Goal: Information Seeking & Learning: Learn about a topic

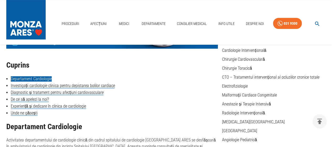
click at [43, 79] on link "Departament Cardiologie" at bounding box center [31, 78] width 41 height 5
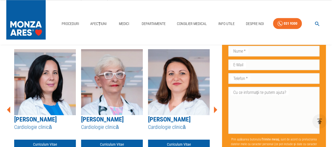
scroll to position [413, 0]
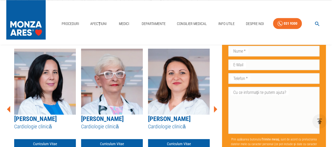
click at [214, 105] on icon at bounding box center [215, 108] width 3 height 7
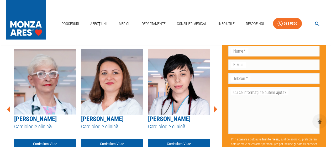
click at [214, 105] on icon at bounding box center [215, 108] width 3 height 7
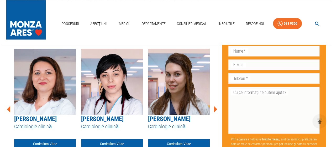
click at [214, 105] on icon at bounding box center [215, 108] width 3 height 7
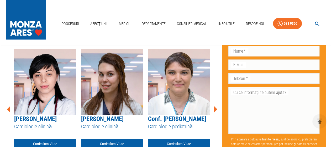
click at [214, 105] on icon at bounding box center [215, 108] width 3 height 7
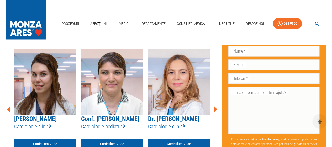
click at [214, 105] on icon at bounding box center [215, 108] width 3 height 7
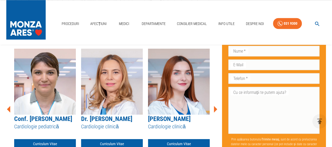
click at [214, 105] on icon at bounding box center [215, 108] width 3 height 7
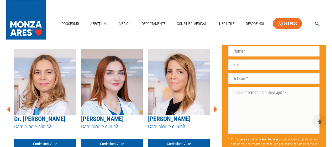
click at [214, 105] on icon at bounding box center [215, 108] width 3 height 7
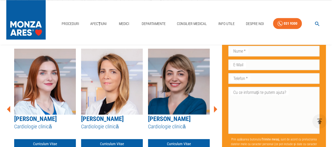
click at [214, 105] on icon at bounding box center [215, 108] width 3 height 7
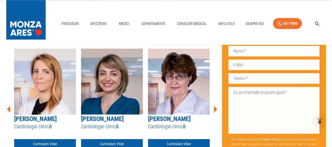
click at [214, 105] on icon at bounding box center [215, 108] width 3 height 7
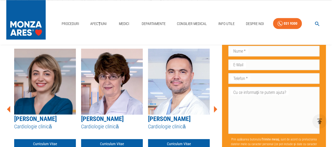
click at [214, 105] on icon at bounding box center [215, 108] width 3 height 7
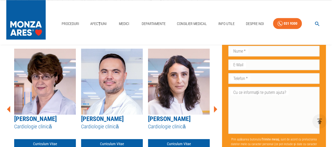
click at [214, 105] on icon at bounding box center [215, 108] width 3 height 7
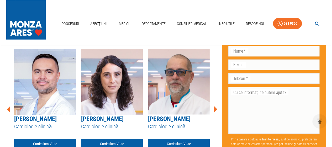
click at [214, 105] on icon at bounding box center [215, 108] width 3 height 7
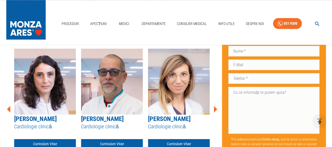
click at [214, 105] on icon at bounding box center [215, 108] width 3 height 7
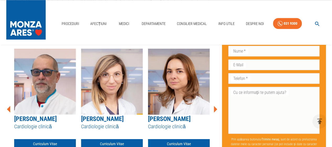
click at [214, 105] on icon at bounding box center [215, 108] width 3 height 7
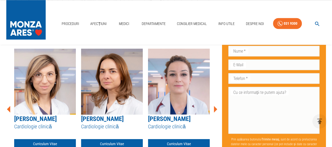
click at [214, 105] on icon at bounding box center [215, 108] width 3 height 7
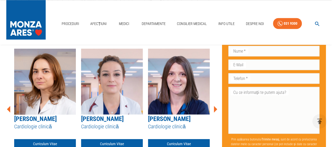
click at [214, 105] on icon at bounding box center [215, 108] width 3 height 7
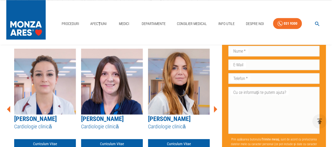
click at [214, 105] on icon at bounding box center [215, 108] width 3 height 7
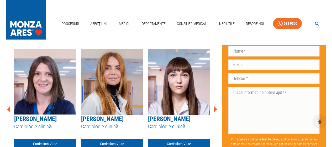
click at [214, 105] on icon at bounding box center [215, 108] width 3 height 7
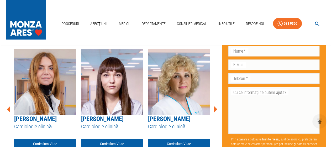
click at [214, 105] on icon at bounding box center [215, 108] width 3 height 7
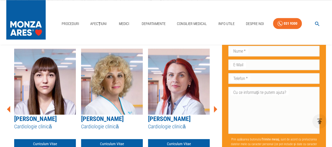
click at [214, 105] on icon at bounding box center [215, 108] width 3 height 7
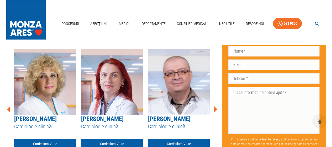
click at [214, 105] on icon at bounding box center [215, 108] width 3 height 7
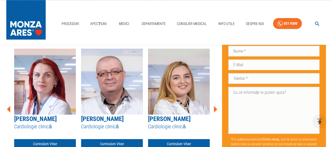
click at [214, 105] on icon at bounding box center [215, 108] width 3 height 7
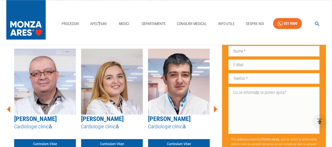
click at [214, 105] on icon at bounding box center [215, 108] width 3 height 7
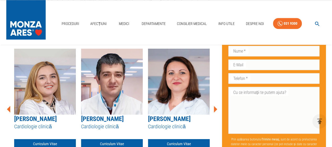
click at [214, 105] on icon at bounding box center [215, 108] width 3 height 7
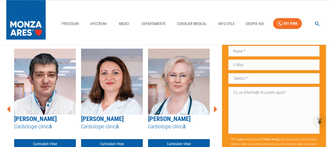
click at [214, 105] on icon at bounding box center [215, 108] width 3 height 7
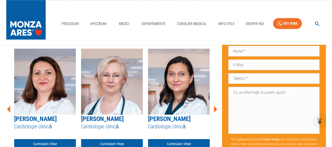
click at [214, 105] on icon at bounding box center [215, 108] width 3 height 7
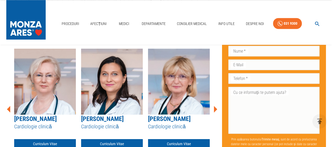
click at [214, 105] on icon at bounding box center [215, 108] width 3 height 7
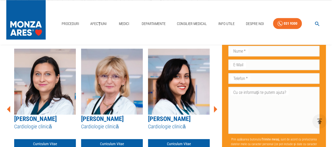
click at [214, 105] on icon at bounding box center [215, 108] width 3 height 7
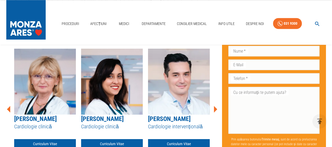
click at [214, 105] on icon at bounding box center [215, 108] width 3 height 7
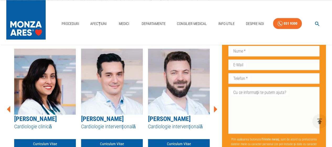
click at [214, 105] on icon at bounding box center [215, 108] width 3 height 7
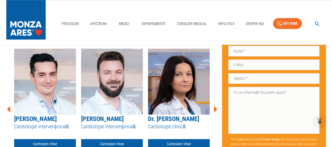
click at [214, 105] on icon at bounding box center [215, 108] width 3 height 7
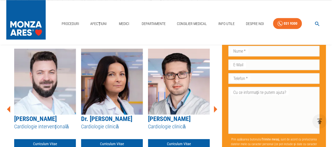
click at [214, 105] on icon at bounding box center [215, 108] width 3 height 7
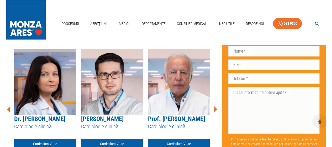
click at [214, 105] on icon at bounding box center [215, 108] width 3 height 7
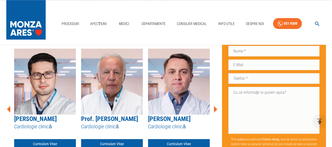
click at [214, 105] on icon at bounding box center [215, 108] width 3 height 7
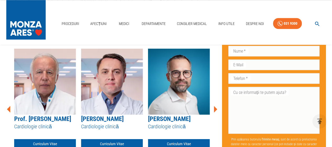
click at [214, 105] on icon at bounding box center [215, 108] width 3 height 7
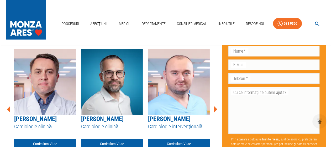
click at [214, 105] on icon at bounding box center [215, 108] width 3 height 7
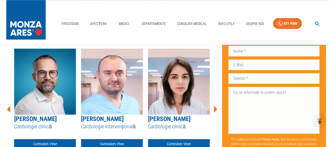
click at [214, 105] on icon at bounding box center [215, 108] width 3 height 7
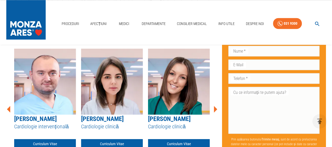
click at [214, 105] on icon at bounding box center [215, 108] width 3 height 7
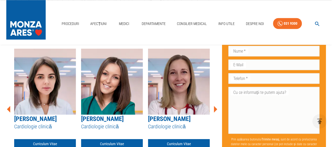
click at [214, 105] on icon at bounding box center [215, 108] width 3 height 7
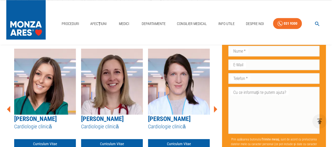
click at [214, 105] on icon at bounding box center [215, 108] width 3 height 7
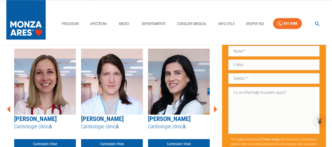
click at [214, 105] on icon at bounding box center [215, 108] width 3 height 7
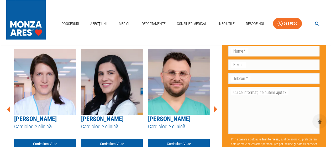
click at [214, 105] on icon at bounding box center [215, 108] width 3 height 7
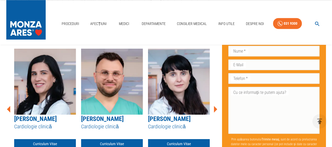
click at [214, 105] on icon at bounding box center [215, 108] width 3 height 7
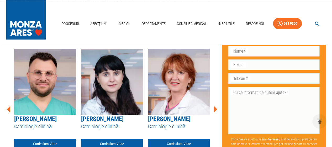
click at [214, 105] on icon at bounding box center [215, 108] width 3 height 7
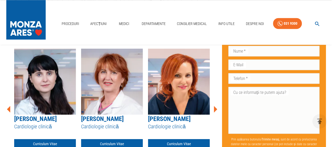
click at [217, 101] on icon at bounding box center [215, 109] width 16 height 16
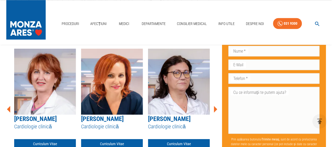
click at [217, 101] on icon at bounding box center [215, 109] width 16 height 16
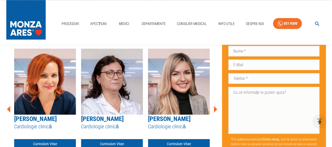
click at [217, 101] on icon at bounding box center [215, 109] width 16 height 16
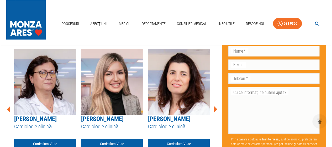
click at [217, 101] on icon at bounding box center [215, 109] width 16 height 16
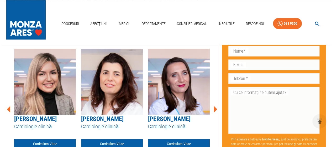
click at [217, 101] on icon at bounding box center [215, 109] width 16 height 16
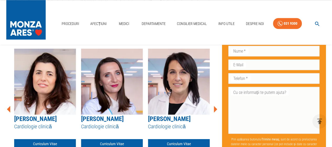
click at [217, 101] on icon at bounding box center [215, 109] width 16 height 16
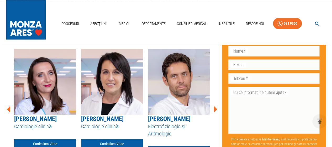
click at [217, 101] on icon at bounding box center [215, 109] width 16 height 16
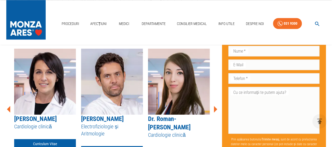
click at [217, 101] on icon at bounding box center [215, 109] width 16 height 16
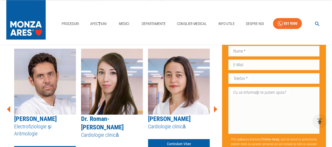
click at [217, 101] on icon at bounding box center [215, 109] width 16 height 16
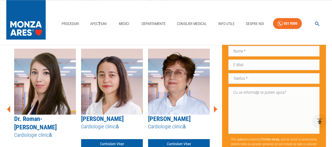
click at [217, 101] on icon at bounding box center [215, 109] width 16 height 16
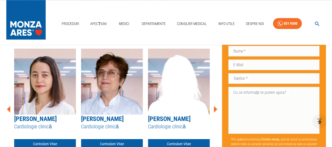
click at [217, 101] on icon at bounding box center [215, 109] width 16 height 16
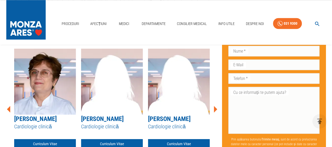
click at [217, 101] on icon at bounding box center [215, 109] width 16 height 16
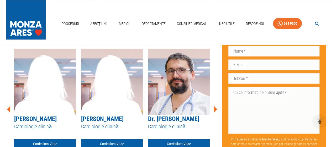
click at [217, 101] on icon at bounding box center [215, 109] width 16 height 16
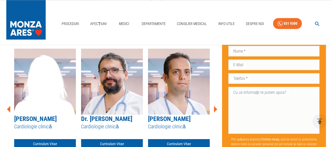
click at [217, 101] on icon at bounding box center [215, 109] width 16 height 16
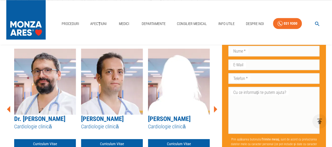
click at [217, 101] on icon at bounding box center [215, 109] width 16 height 16
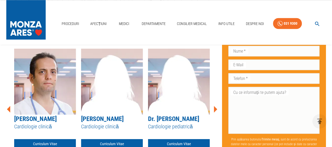
click at [217, 101] on icon at bounding box center [215, 109] width 16 height 16
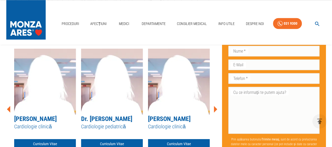
click at [217, 101] on icon at bounding box center [215, 109] width 16 height 16
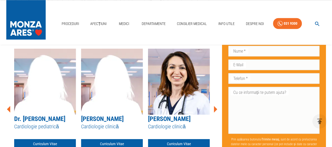
click at [217, 101] on icon at bounding box center [215, 109] width 16 height 16
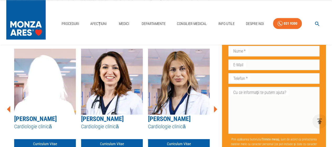
click at [217, 101] on icon at bounding box center [215, 109] width 16 height 16
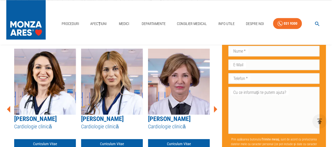
click at [217, 101] on icon at bounding box center [215, 109] width 16 height 16
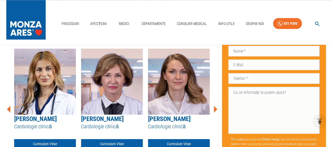
click at [217, 101] on icon at bounding box center [215, 109] width 16 height 16
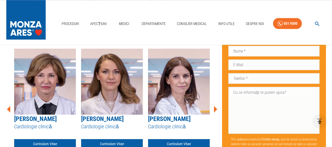
click at [216, 101] on icon at bounding box center [215, 109] width 16 height 16
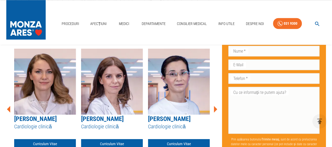
click at [216, 101] on icon at bounding box center [215, 109] width 16 height 16
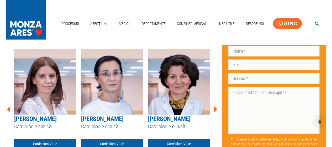
click at [216, 101] on icon at bounding box center [215, 109] width 16 height 16
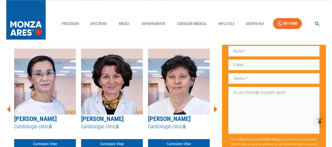
click at [216, 101] on icon at bounding box center [215, 109] width 16 height 16
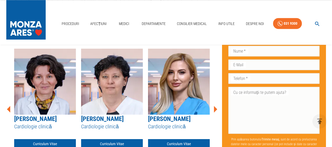
click at [216, 101] on icon at bounding box center [215, 109] width 16 height 16
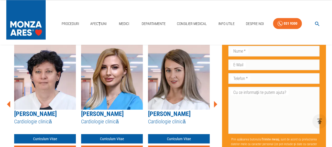
scroll to position [417, 0]
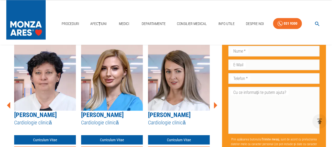
click at [215, 102] on icon at bounding box center [215, 105] width 3 height 7
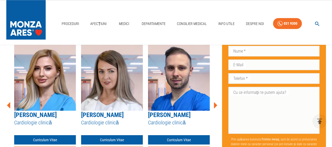
click at [215, 102] on icon at bounding box center [215, 105] width 3 height 7
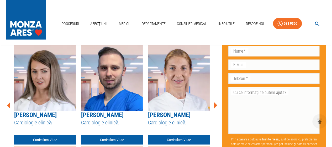
click at [215, 102] on icon at bounding box center [215, 105] width 3 height 7
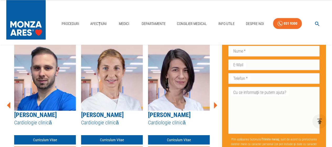
click at [215, 102] on icon at bounding box center [215, 105] width 3 height 7
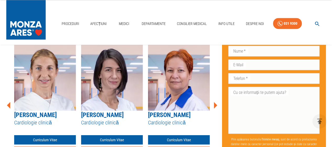
click at [215, 102] on icon at bounding box center [215, 105] width 3 height 7
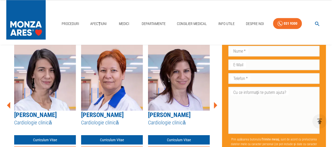
click at [215, 102] on icon at bounding box center [215, 105] width 3 height 7
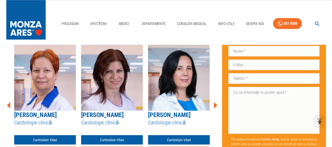
click at [215, 102] on icon at bounding box center [215, 105] width 3 height 7
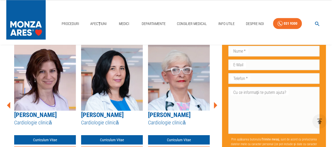
click at [215, 102] on icon at bounding box center [215, 105] width 3 height 7
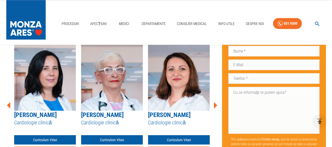
click at [215, 102] on icon at bounding box center [215, 105] width 3 height 7
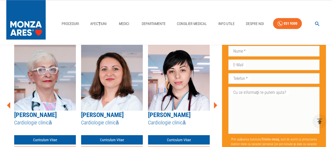
click at [215, 102] on icon at bounding box center [215, 105] width 3 height 7
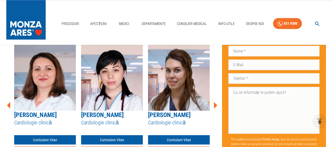
click at [215, 102] on icon at bounding box center [215, 105] width 3 height 7
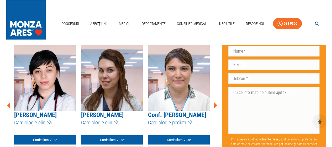
click at [215, 102] on icon at bounding box center [215, 105] width 3 height 7
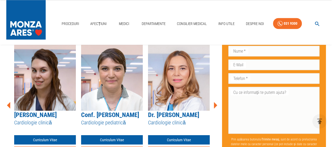
click at [215, 102] on icon at bounding box center [215, 105] width 3 height 7
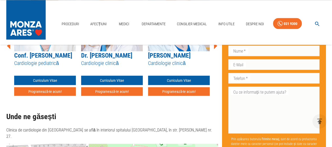
scroll to position [475, 0]
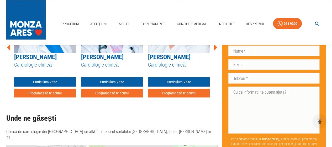
scroll to position [59, 0]
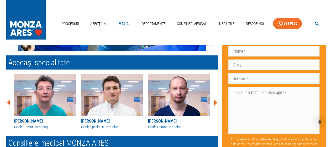
scroll to position [457, 0]
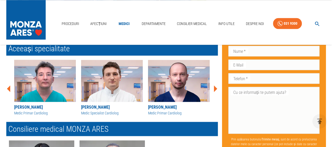
click at [215, 88] on icon at bounding box center [215, 88] width 3 height 7
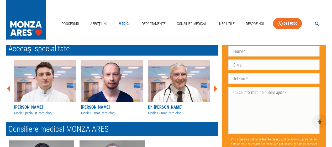
click at [215, 88] on icon at bounding box center [215, 88] width 3 height 7
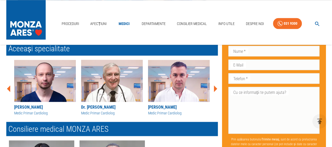
click at [215, 88] on icon at bounding box center [215, 88] width 3 height 7
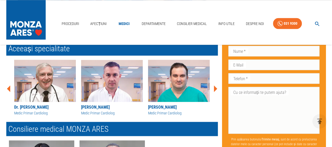
click at [215, 88] on icon at bounding box center [215, 88] width 3 height 7
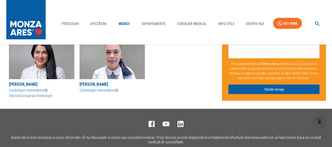
scroll to position [538, 0]
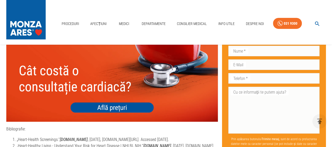
scroll to position [870, 0]
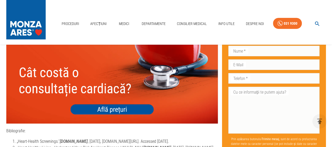
click at [112, 104] on img at bounding box center [112, 81] width 212 height 84
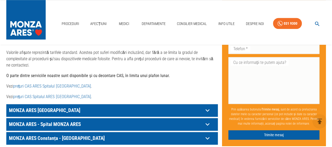
scroll to position [287, 0]
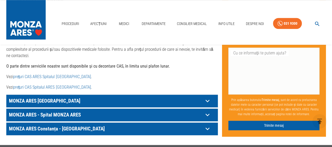
click at [57, 84] on link "prețuri CAS Spitalul ARES [GEOGRAPHIC_DATA]" at bounding box center [52, 86] width 78 height 5
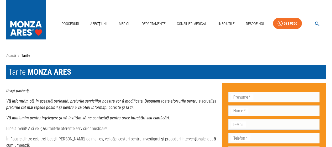
scroll to position [0, 0]
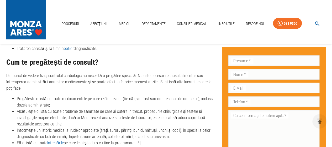
scroll to position [638, 0]
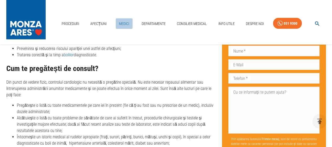
click at [126, 24] on link "Medici" at bounding box center [124, 23] width 17 height 11
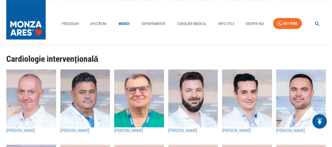
scroll to position [165, 0]
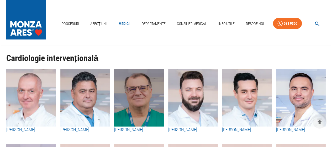
click at [141, 86] on img "button" at bounding box center [139, 97] width 50 height 58
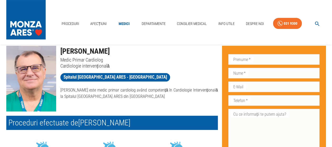
scroll to position [19, 0]
